Goal: Task Accomplishment & Management: Use online tool/utility

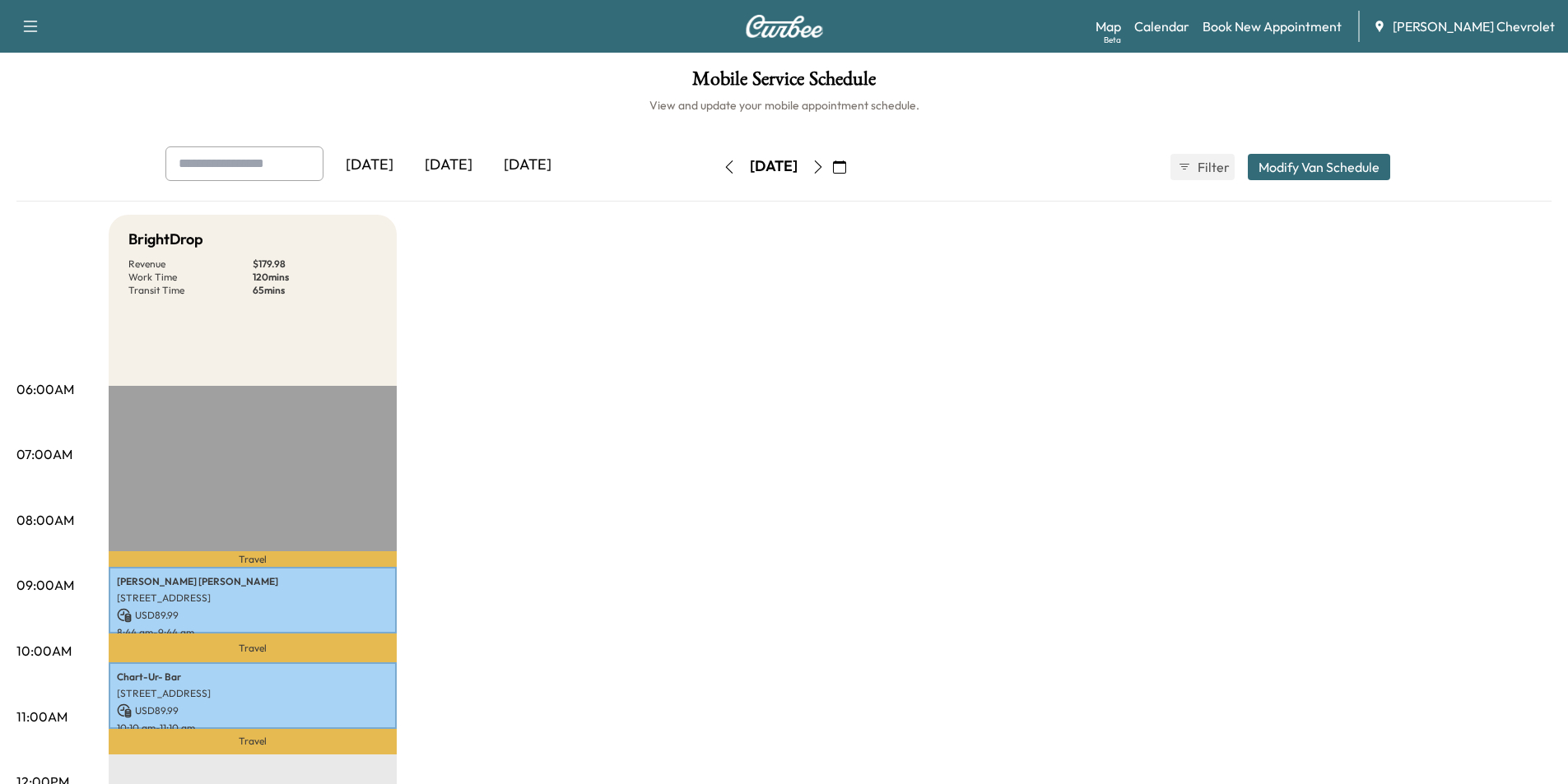
click at [446, 161] on div "[DATE]" at bounding box center [449, 166] width 79 height 38
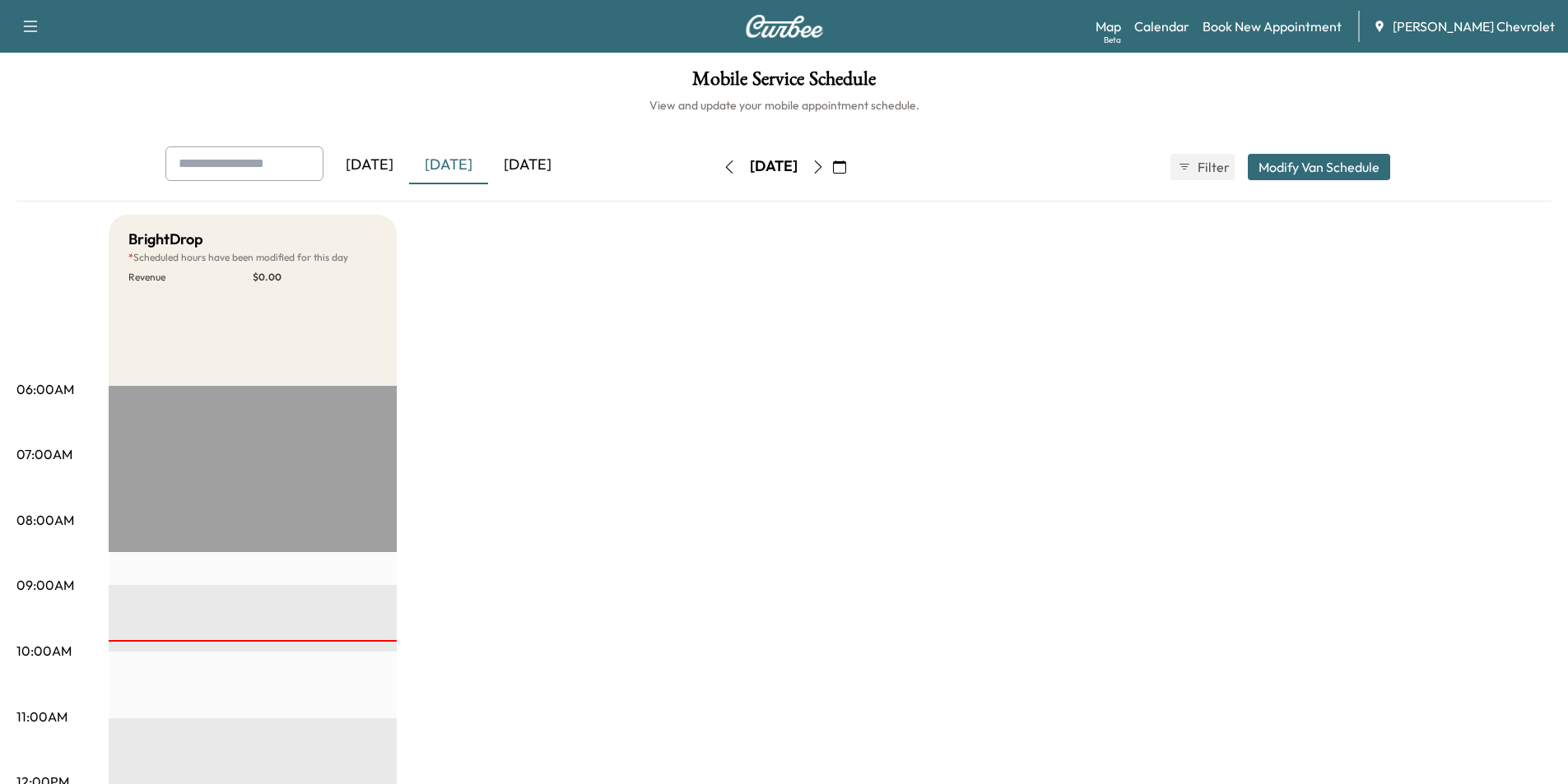
click at [824, 165] on icon "button" at bounding box center [818, 167] width 13 height 13
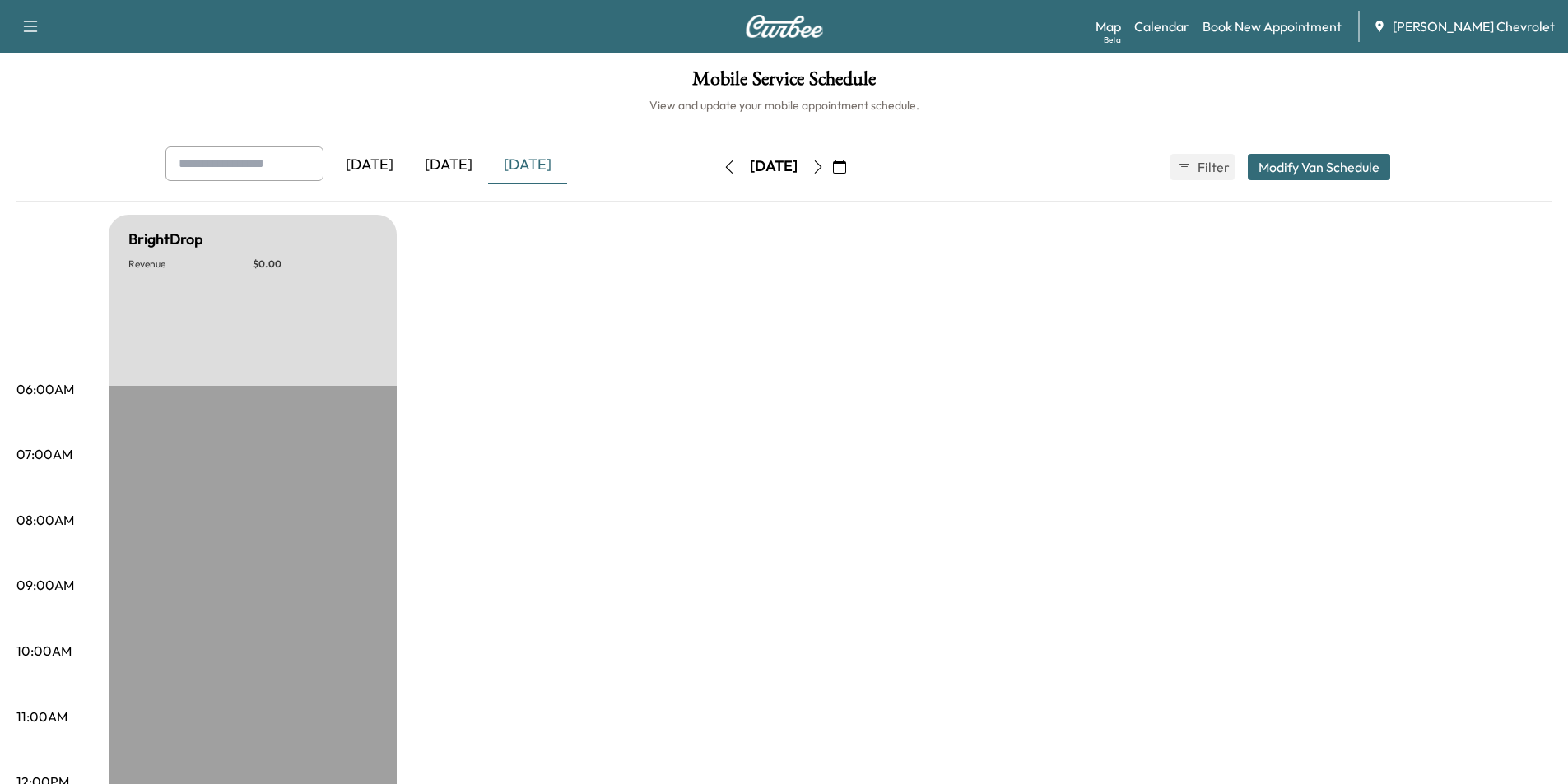
click at [832, 174] on button "button" at bounding box center [818, 167] width 28 height 26
click at [853, 174] on button "button" at bounding box center [839, 167] width 28 height 26
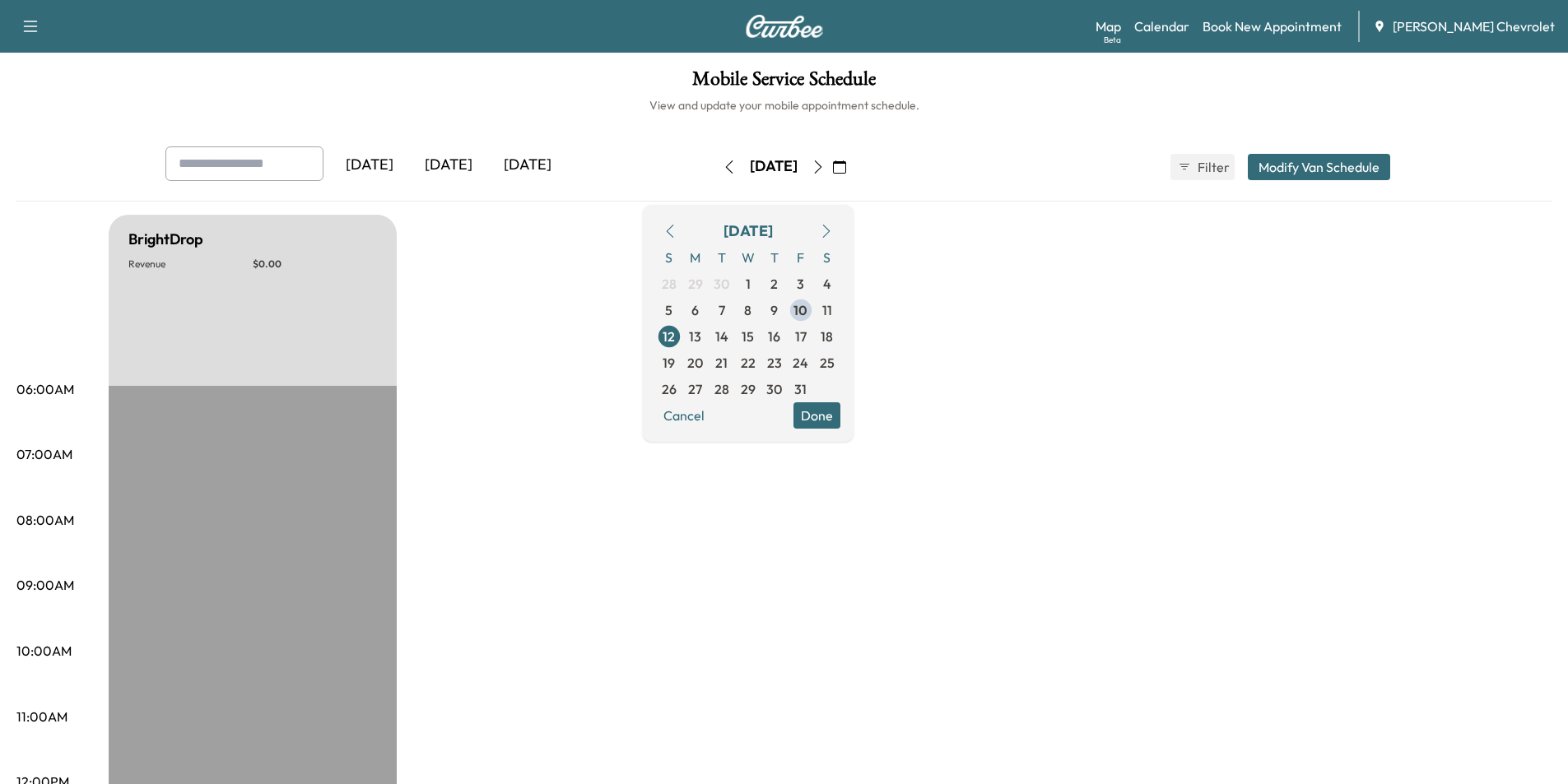
click at [824, 167] on icon "button" at bounding box center [818, 167] width 13 height 13
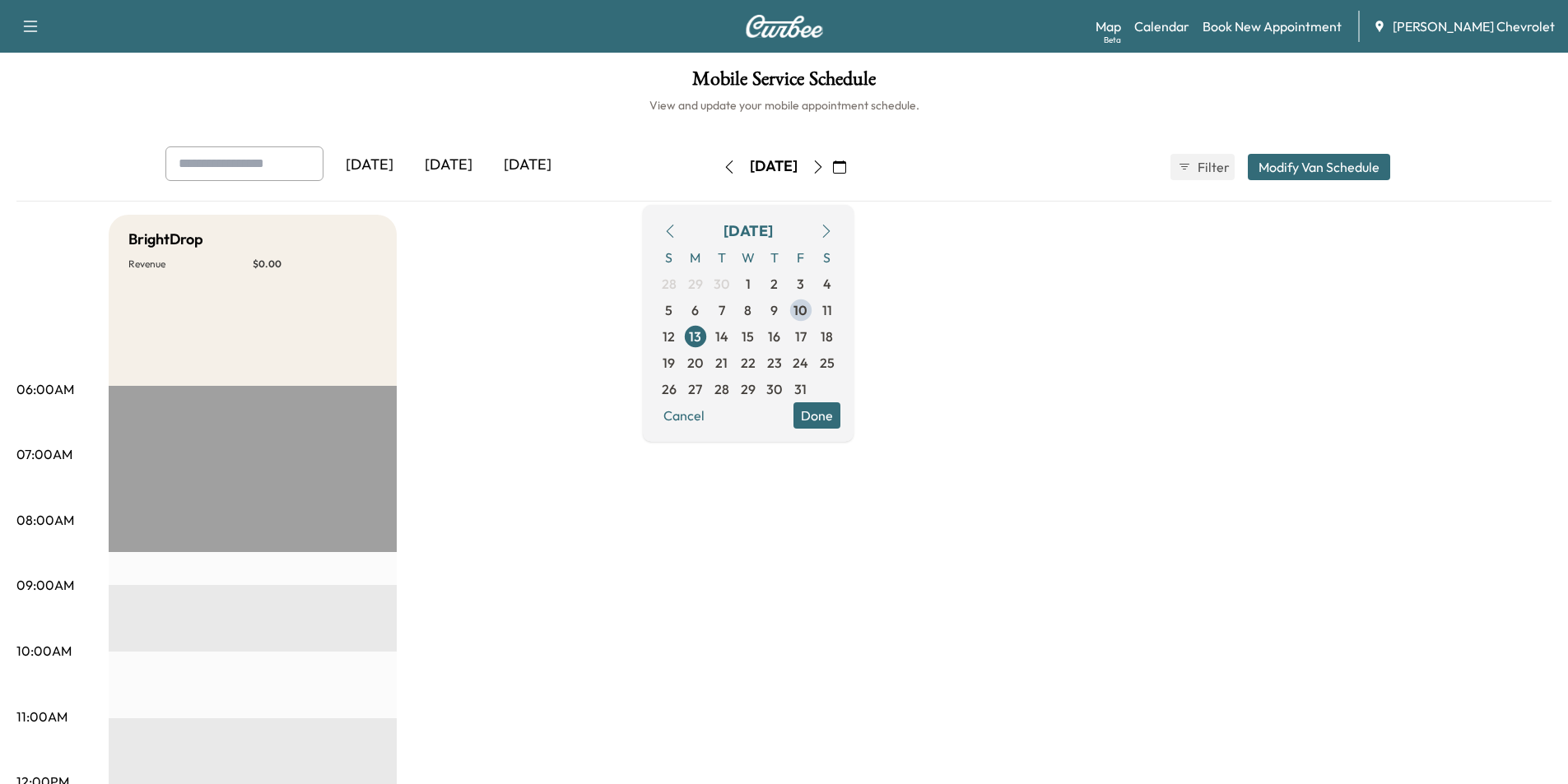
click at [824, 169] on icon "button" at bounding box center [818, 167] width 13 height 13
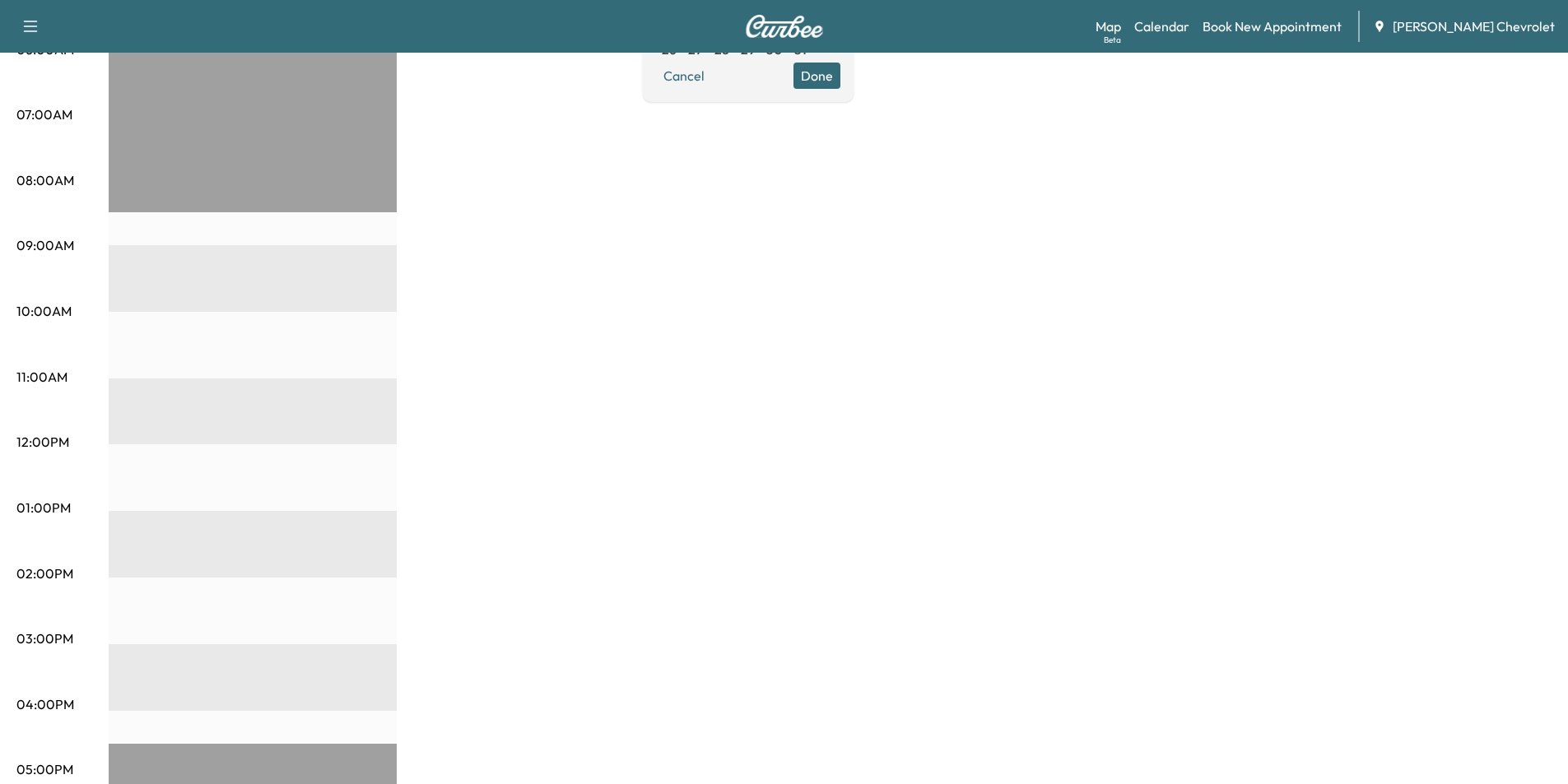
scroll to position [82, 0]
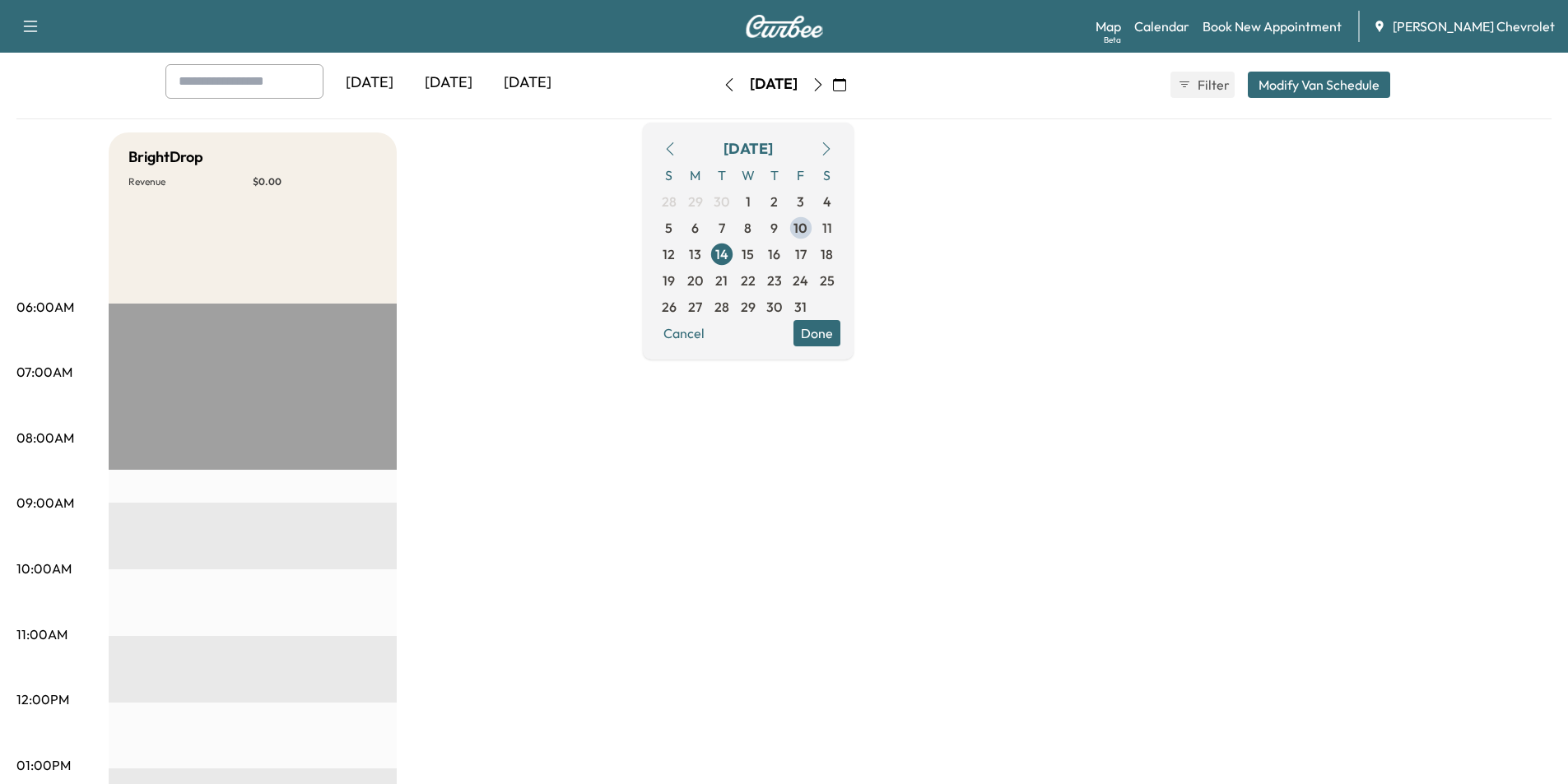
click at [799, 32] on img at bounding box center [784, 26] width 79 height 23
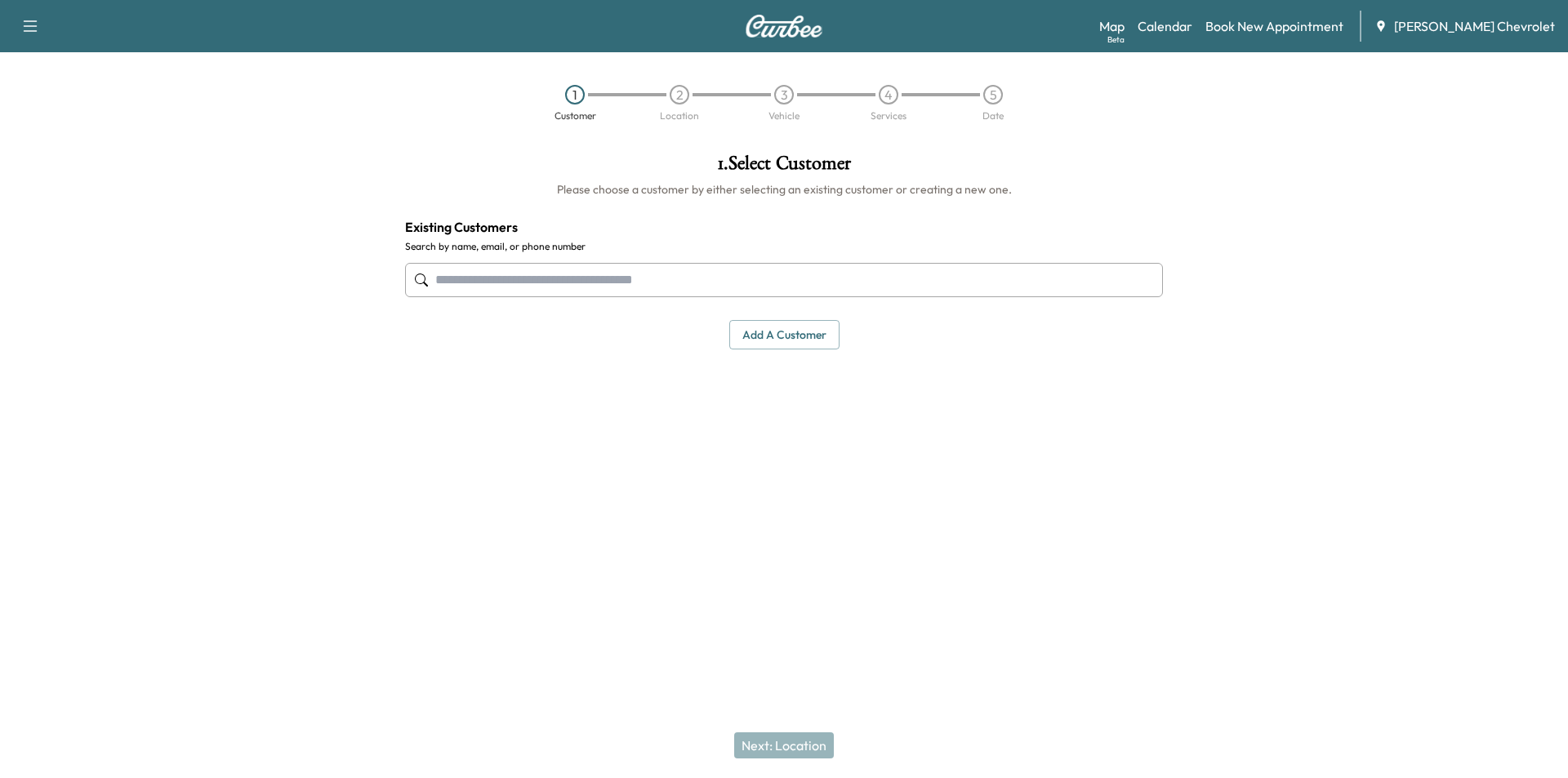
click at [1208, 37] on div "Map Beta Calendar Book New Appointment [PERSON_NAME] Chevrolet" at bounding box center [1327, 26] width 456 height 31
click at [1192, 30] on link "Calendar" at bounding box center [1164, 26] width 55 height 20
